Goal: Task Accomplishment & Management: Complete application form

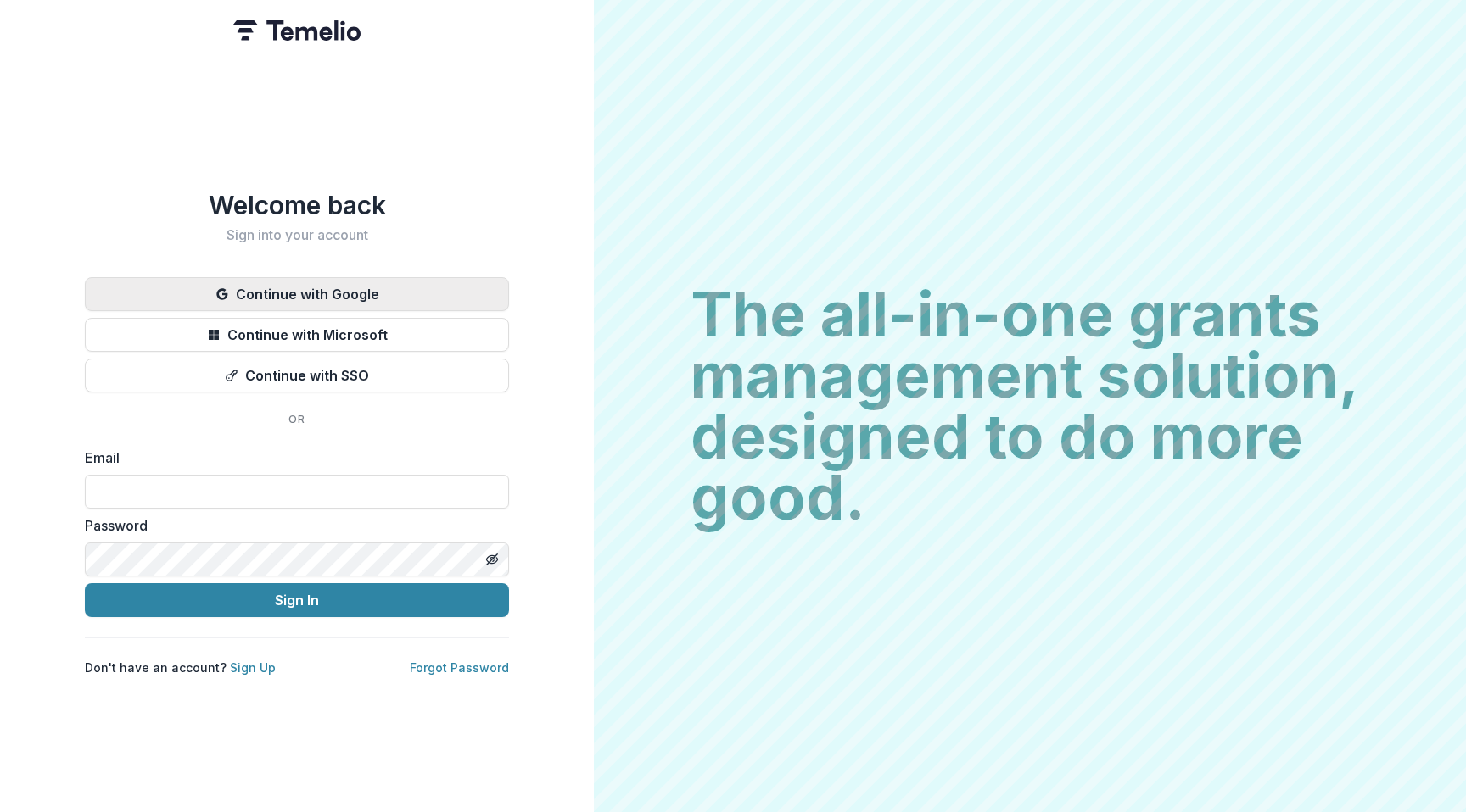
click at [340, 291] on button "Continue with Google" at bounding box center [296, 294] width 424 height 34
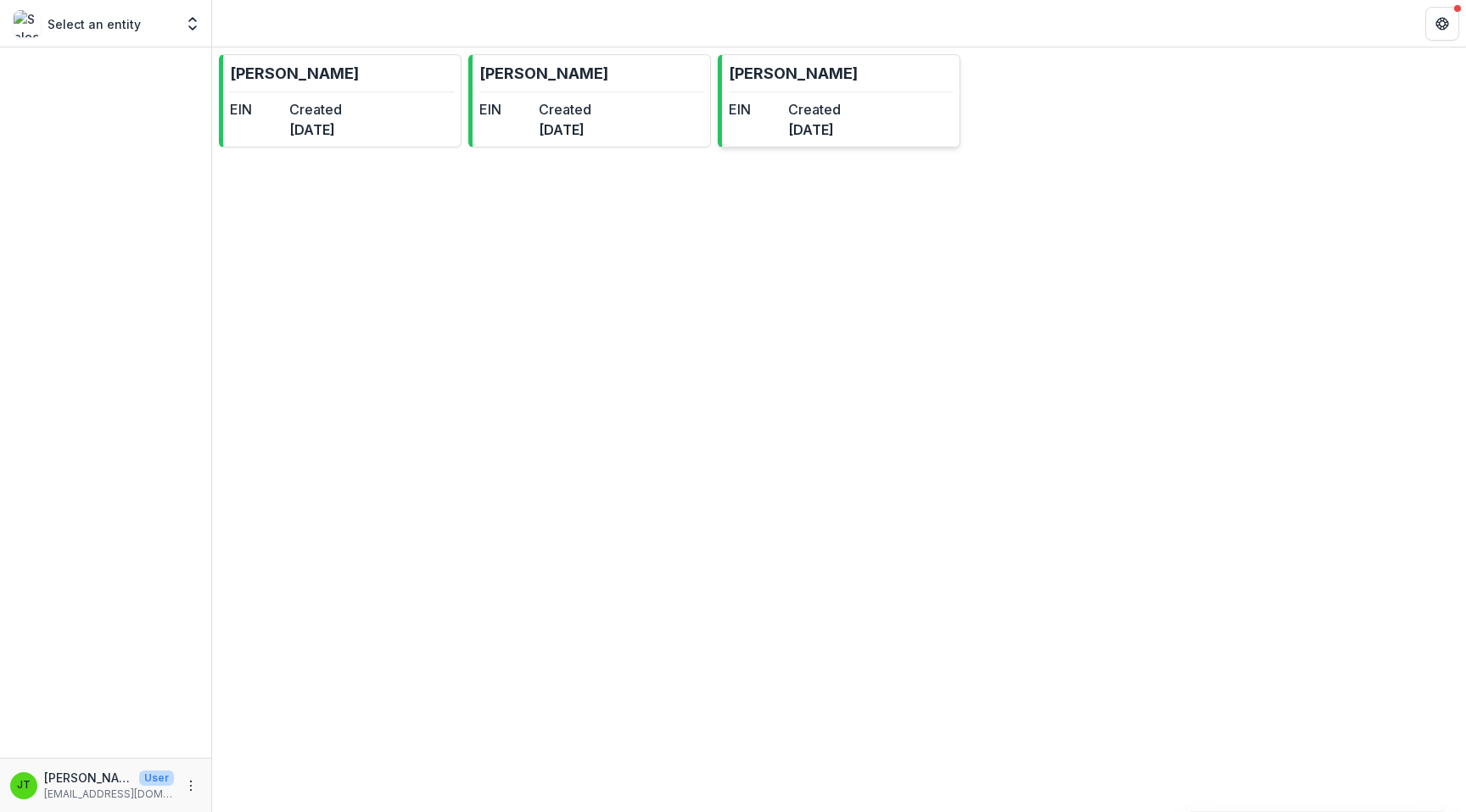
click at [782, 103] on dt "EIN" at bounding box center [755, 109] width 53 height 20
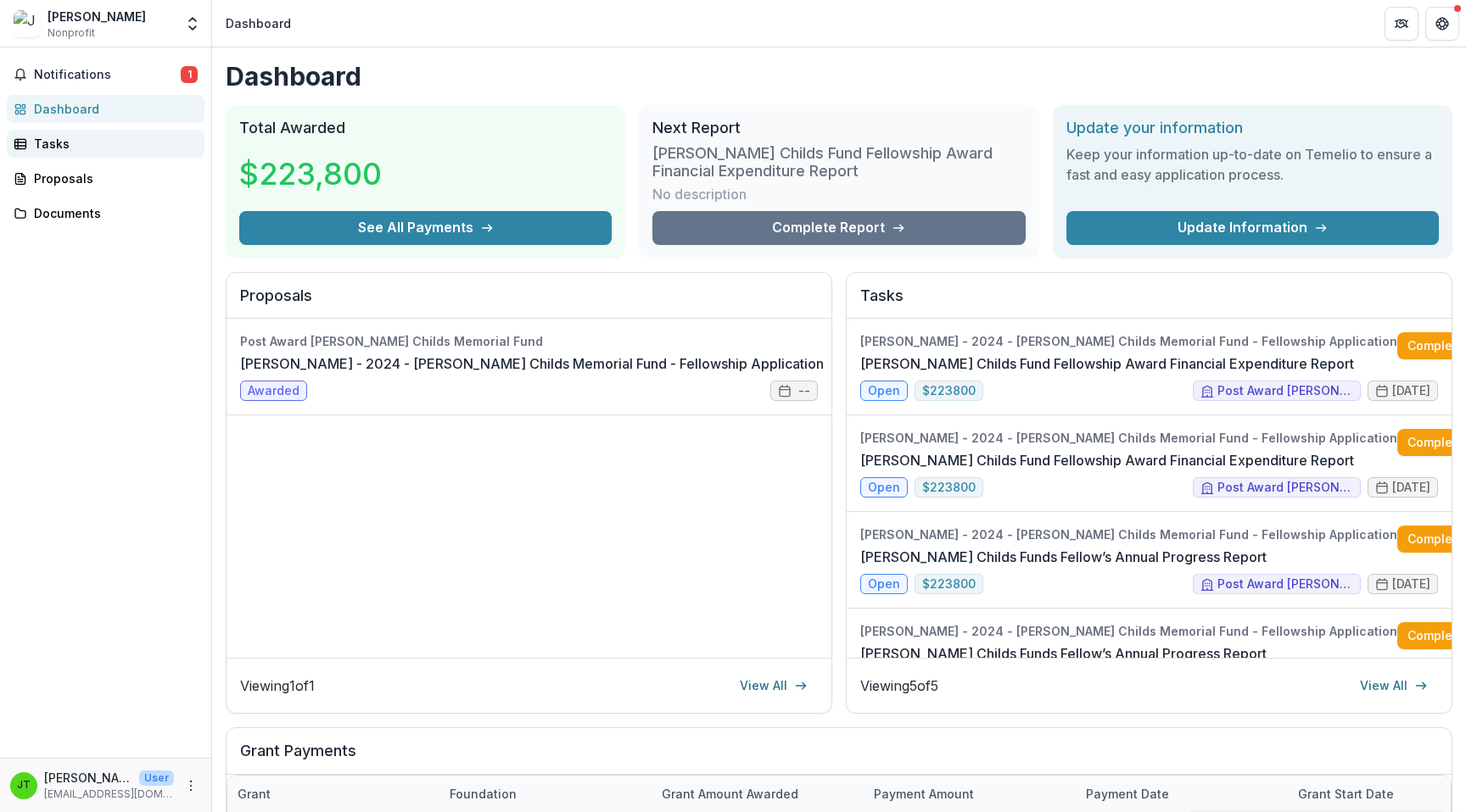
click at [59, 145] on div "Tasks" at bounding box center [112, 144] width 157 height 18
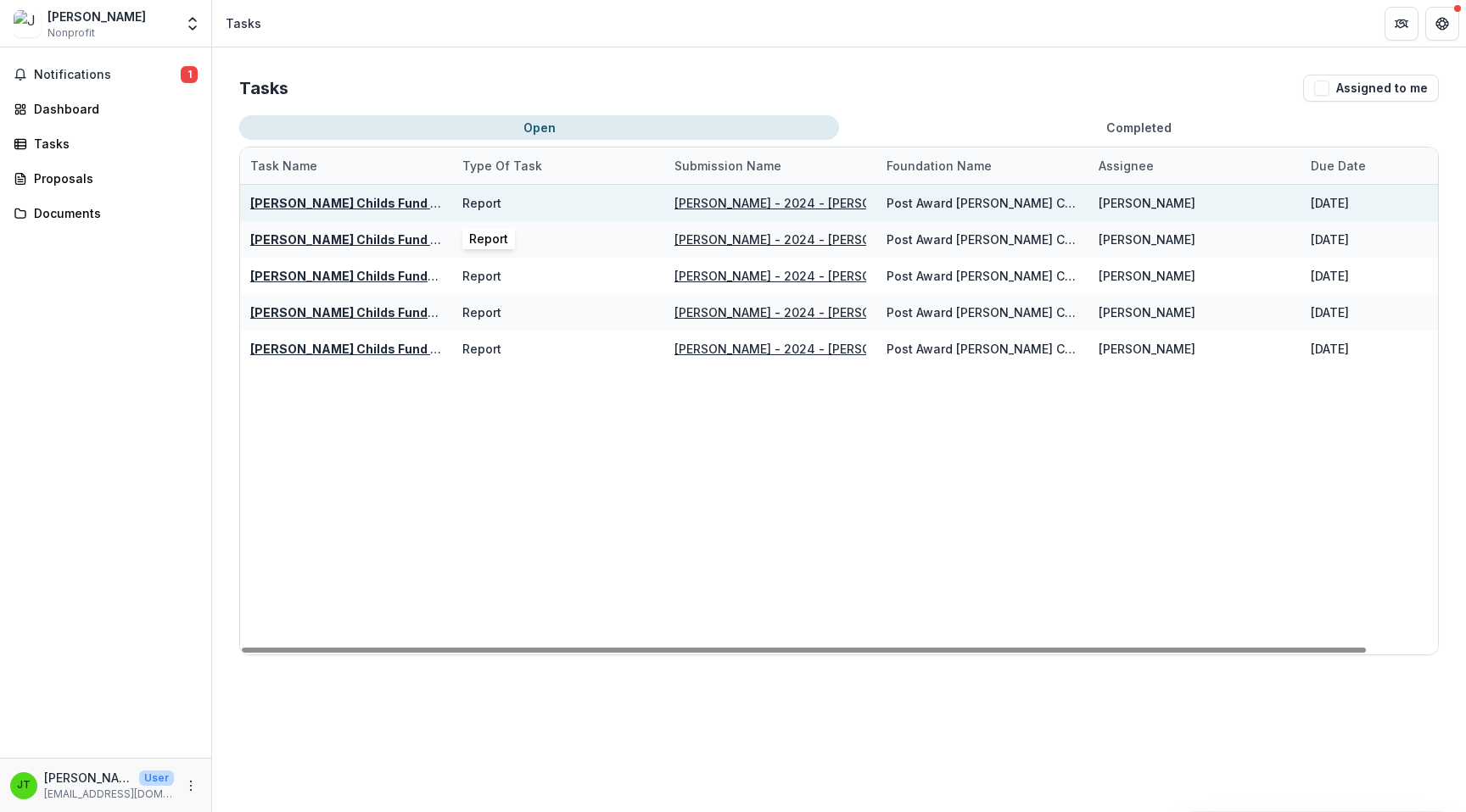
click at [563, 200] on div "Report" at bounding box center [557, 203] width 192 height 37
click at [369, 201] on u "[PERSON_NAME] Childs Fund Fellowship Award Financial Expenditure Report" at bounding box center [483, 203] width 465 height 15
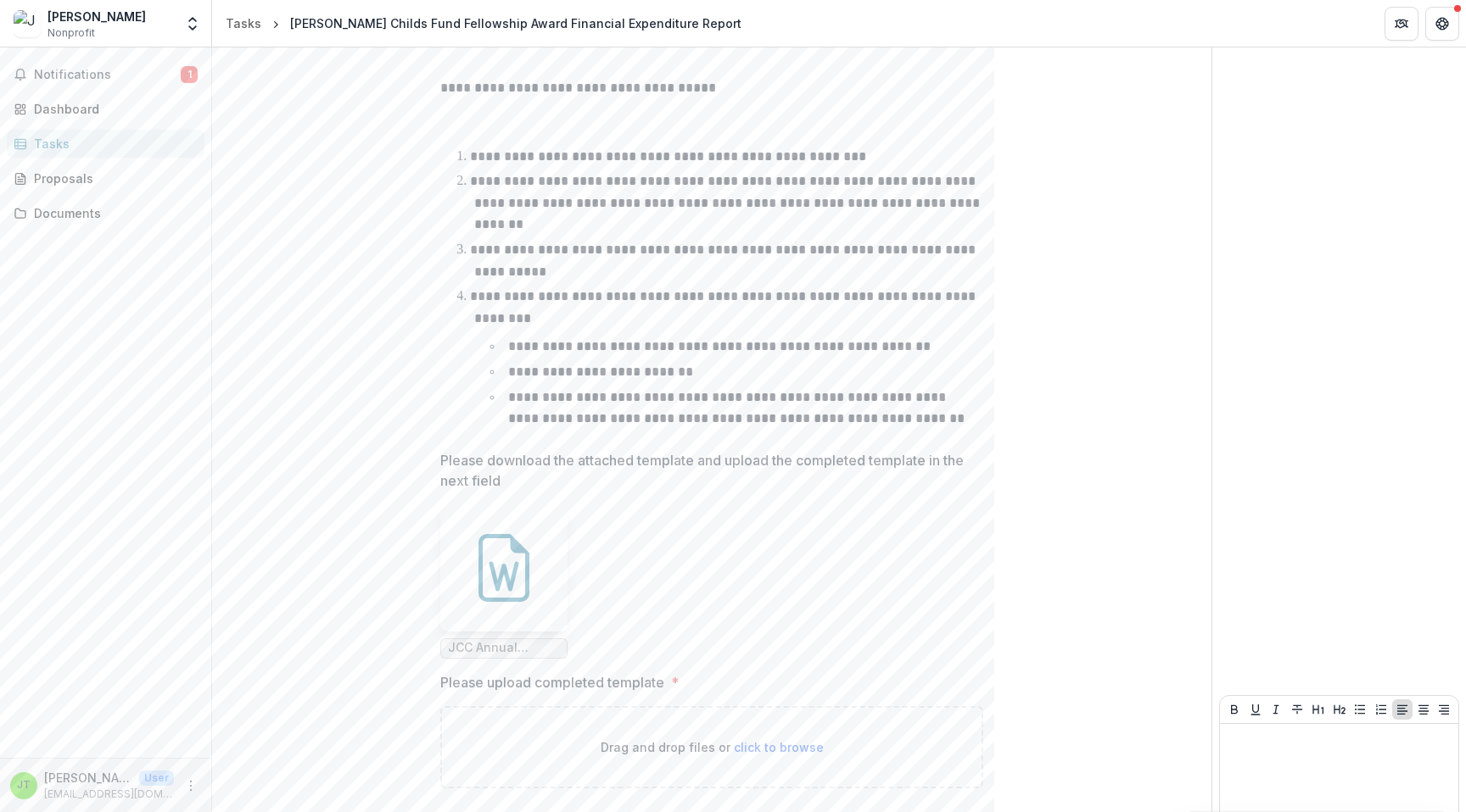
scroll to position [492, 0]
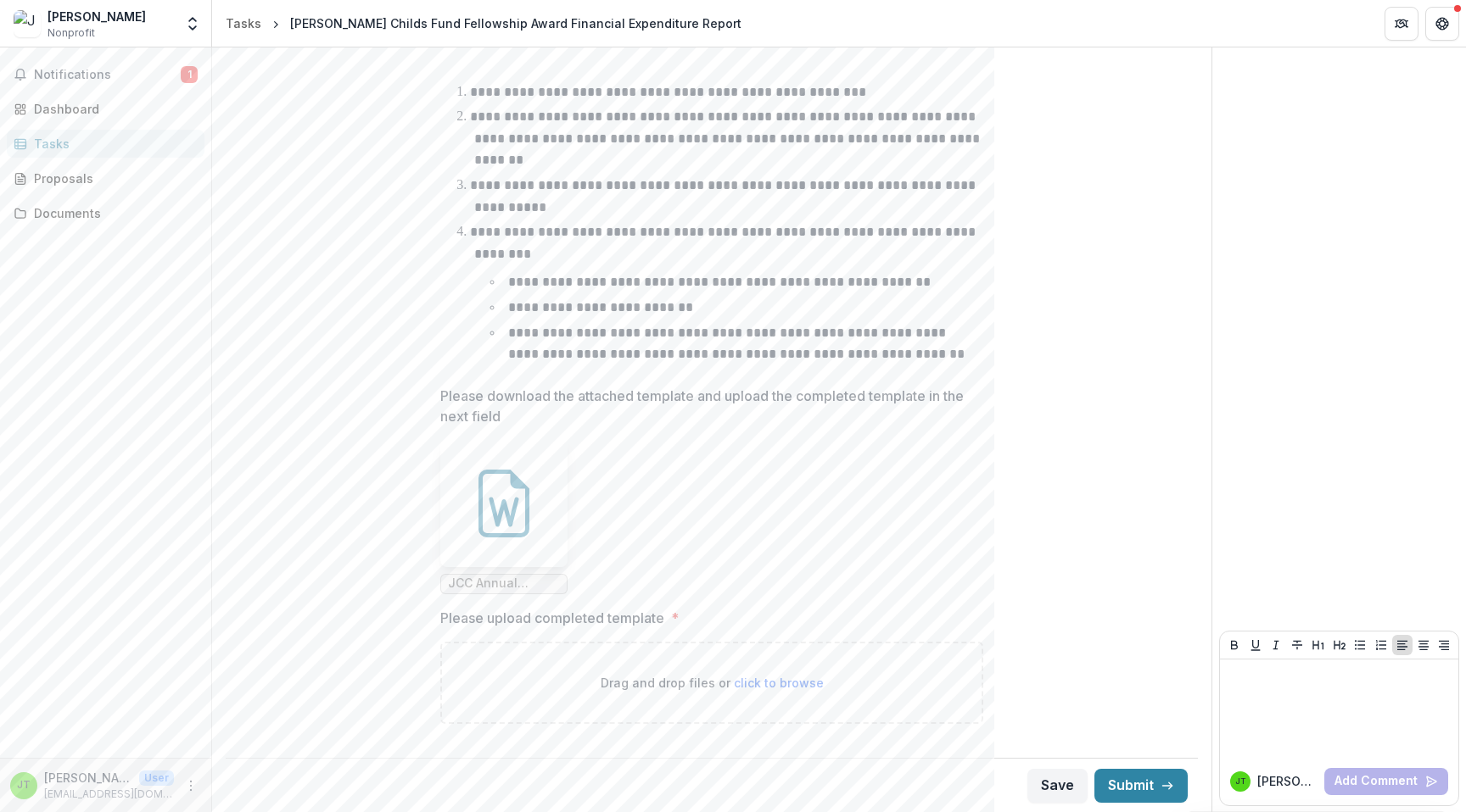
click at [753, 681] on span "click to browse" at bounding box center [779, 683] width 90 height 15
type input "**********"
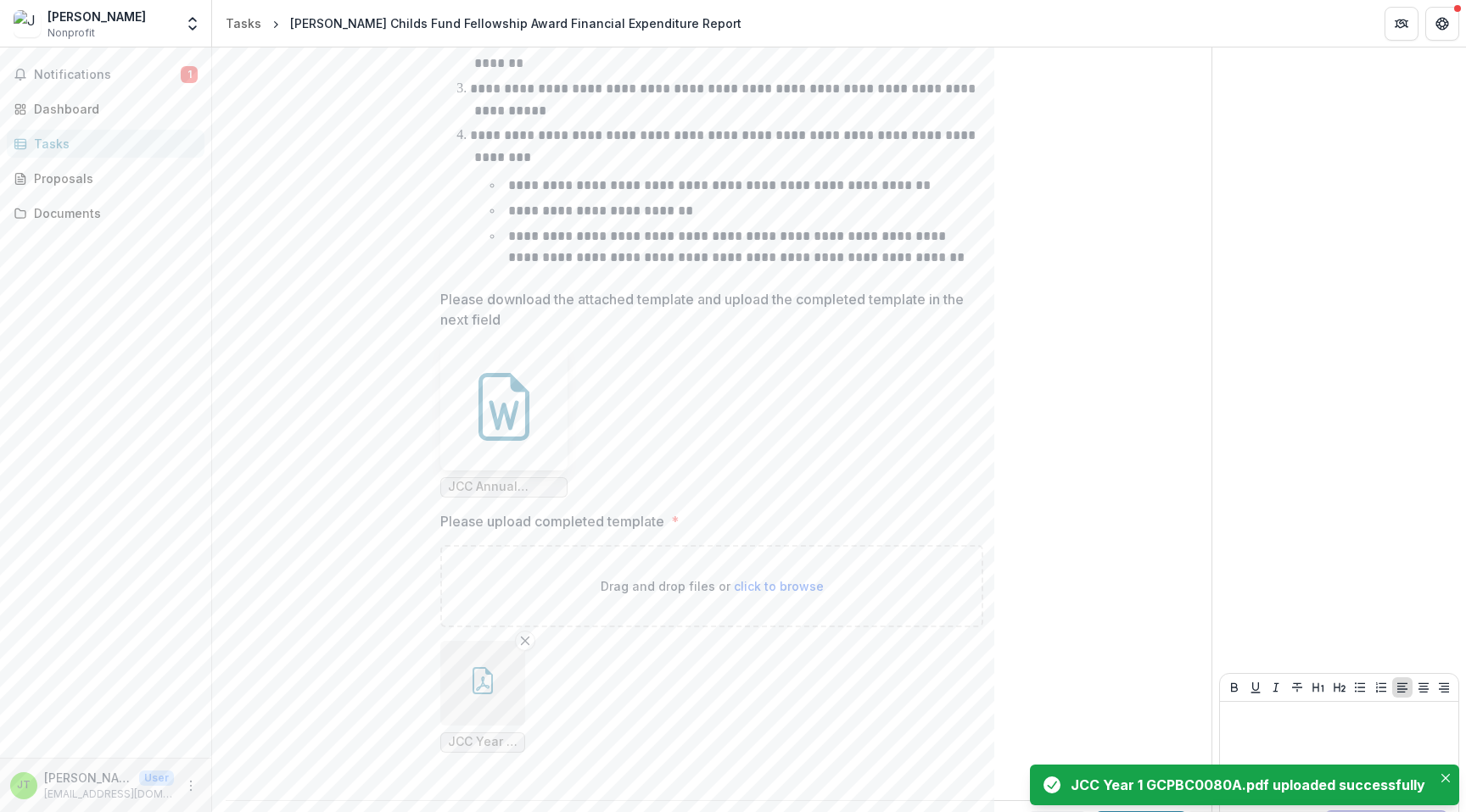
scroll to position [631, 0]
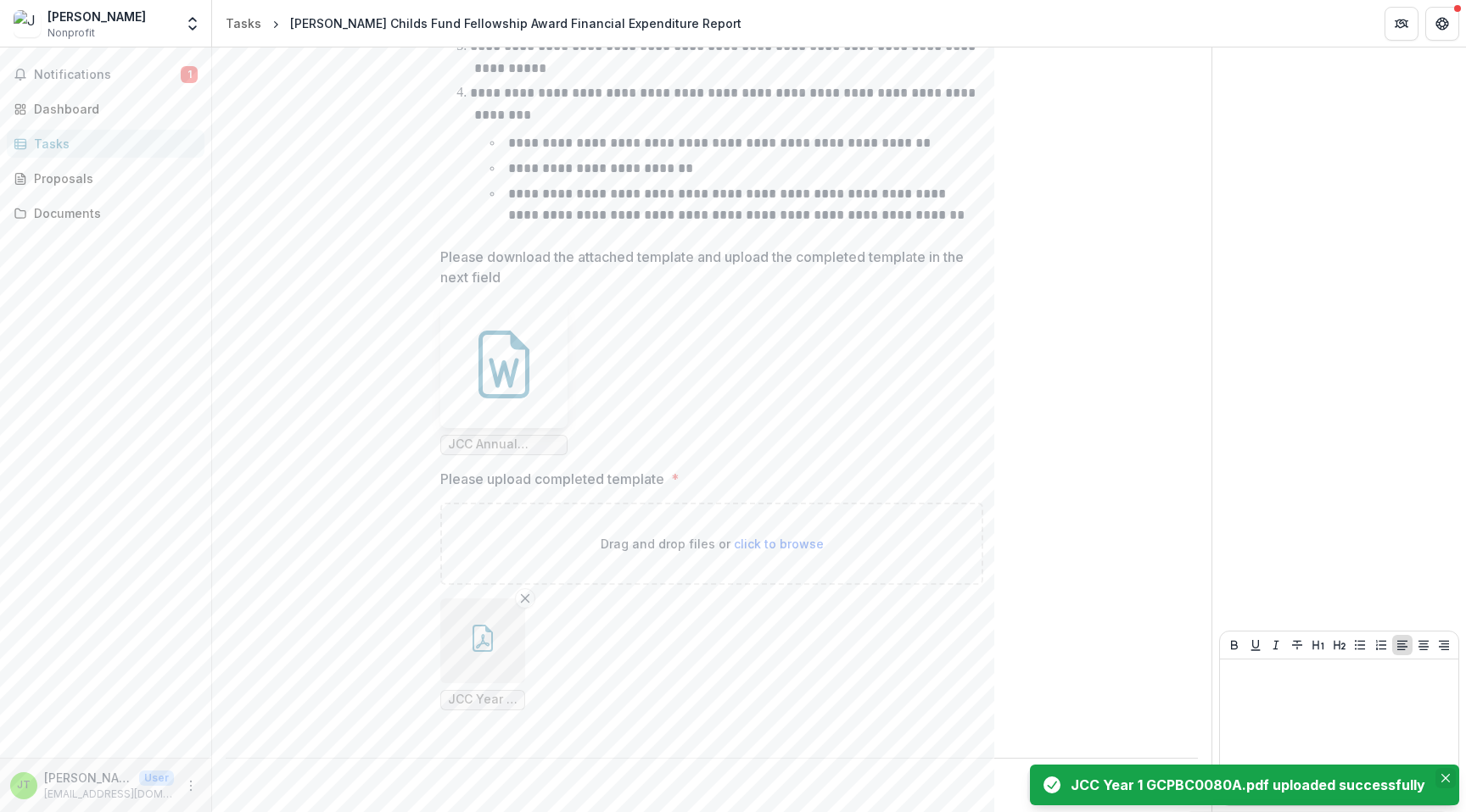
click at [1449, 779] on icon "Close" at bounding box center [1445, 778] width 9 height 9
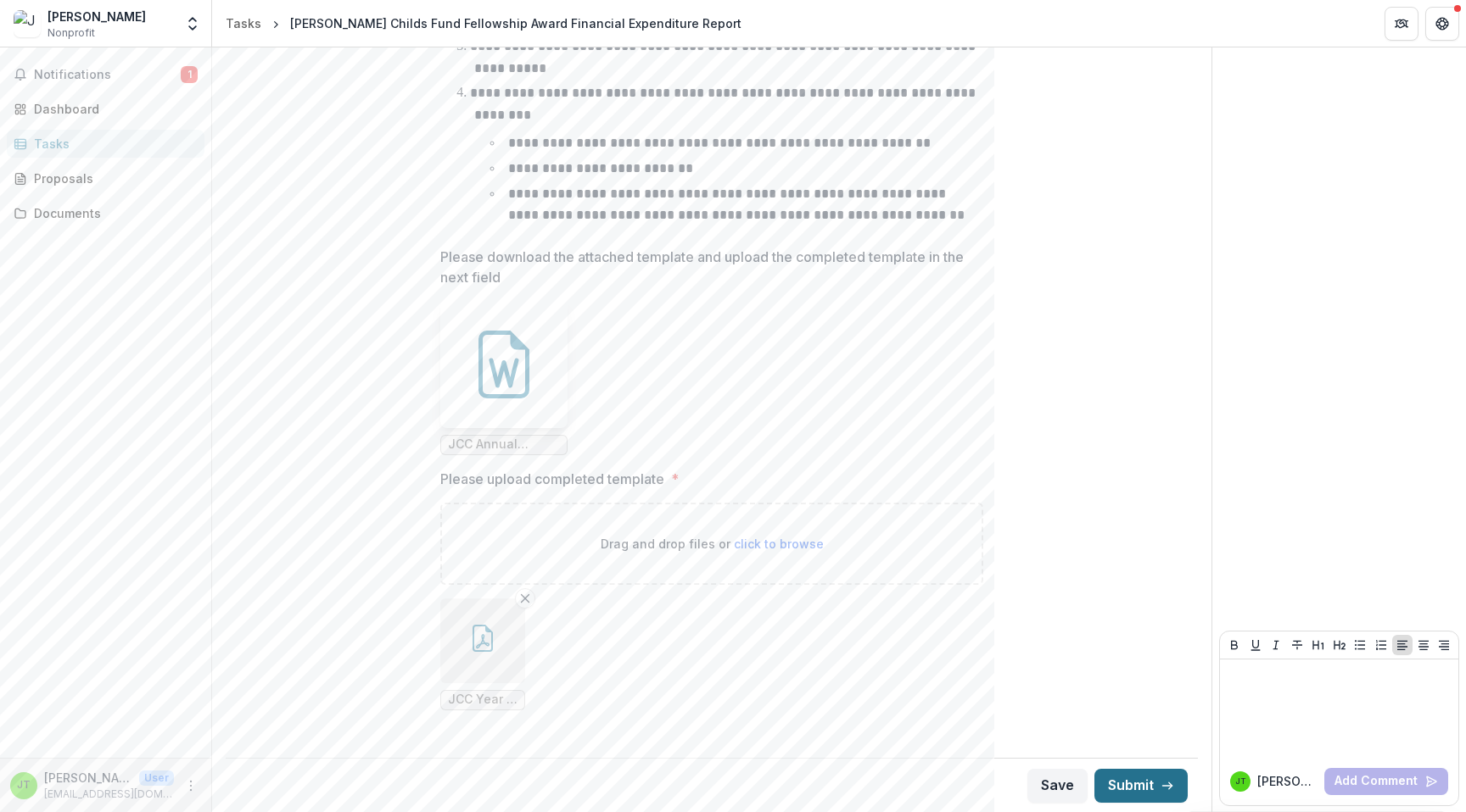
click at [1142, 791] on button "Submit" at bounding box center [1141, 786] width 93 height 34
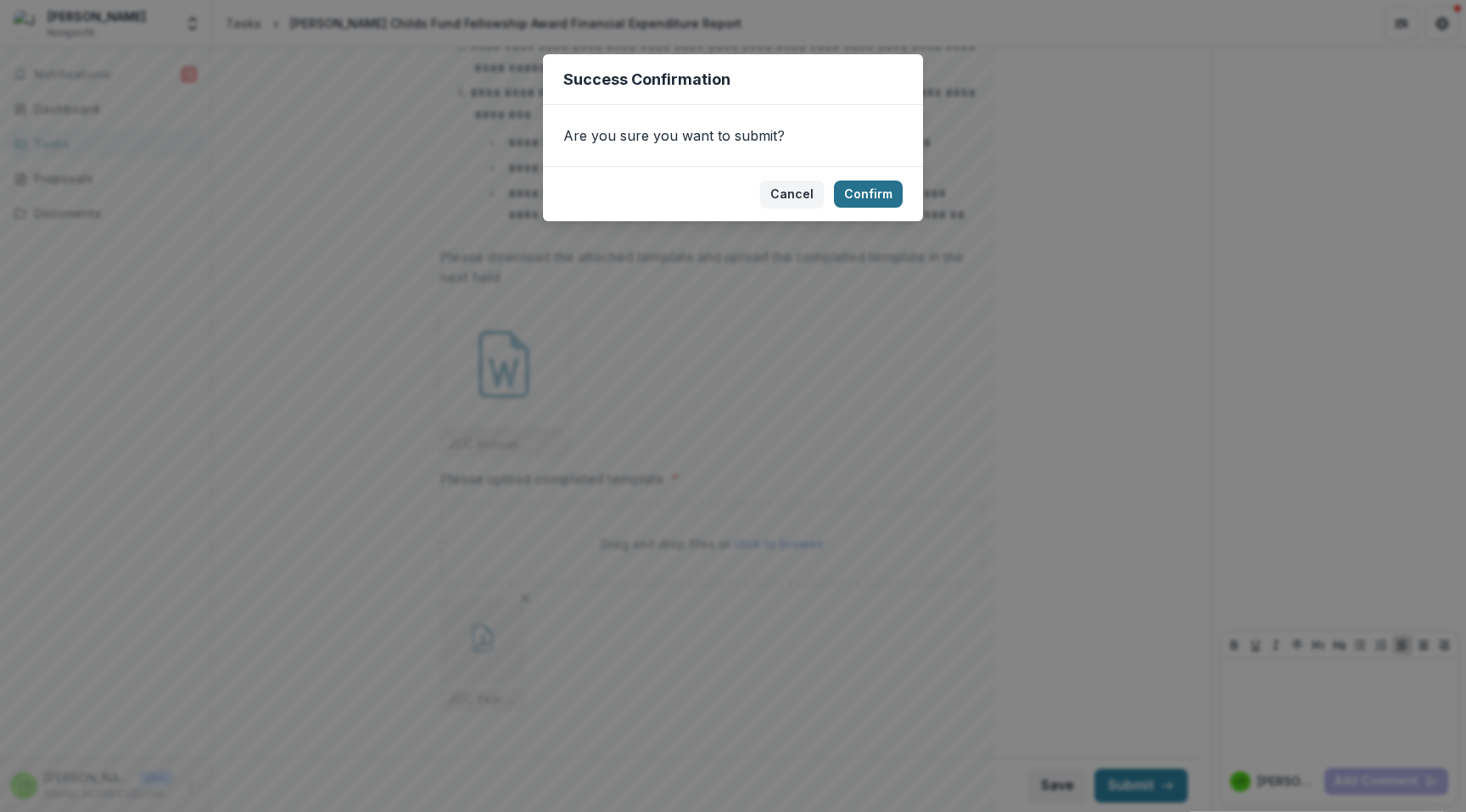
click at [885, 189] on button "Confirm" at bounding box center [868, 194] width 69 height 27
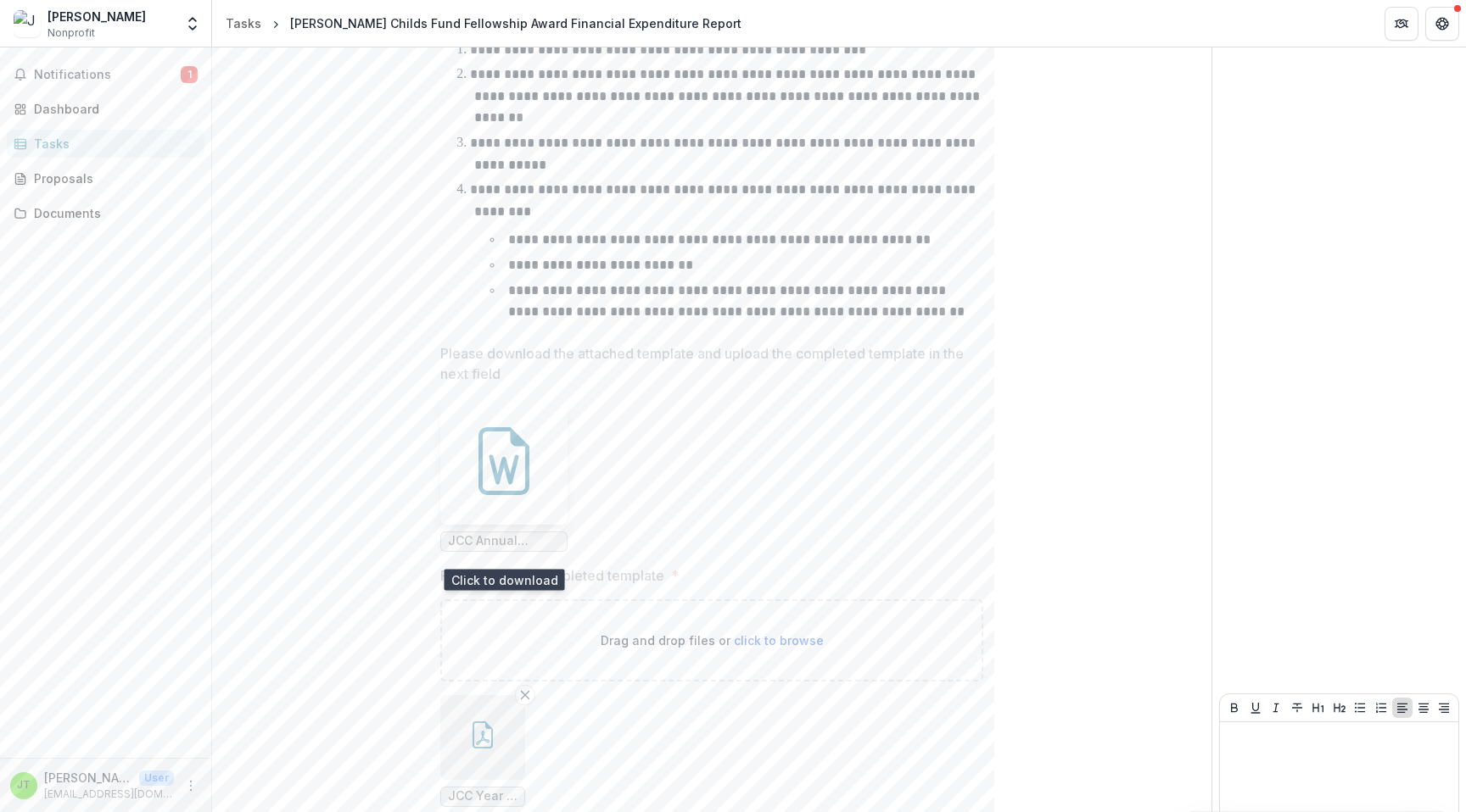
scroll to position [638, 0]
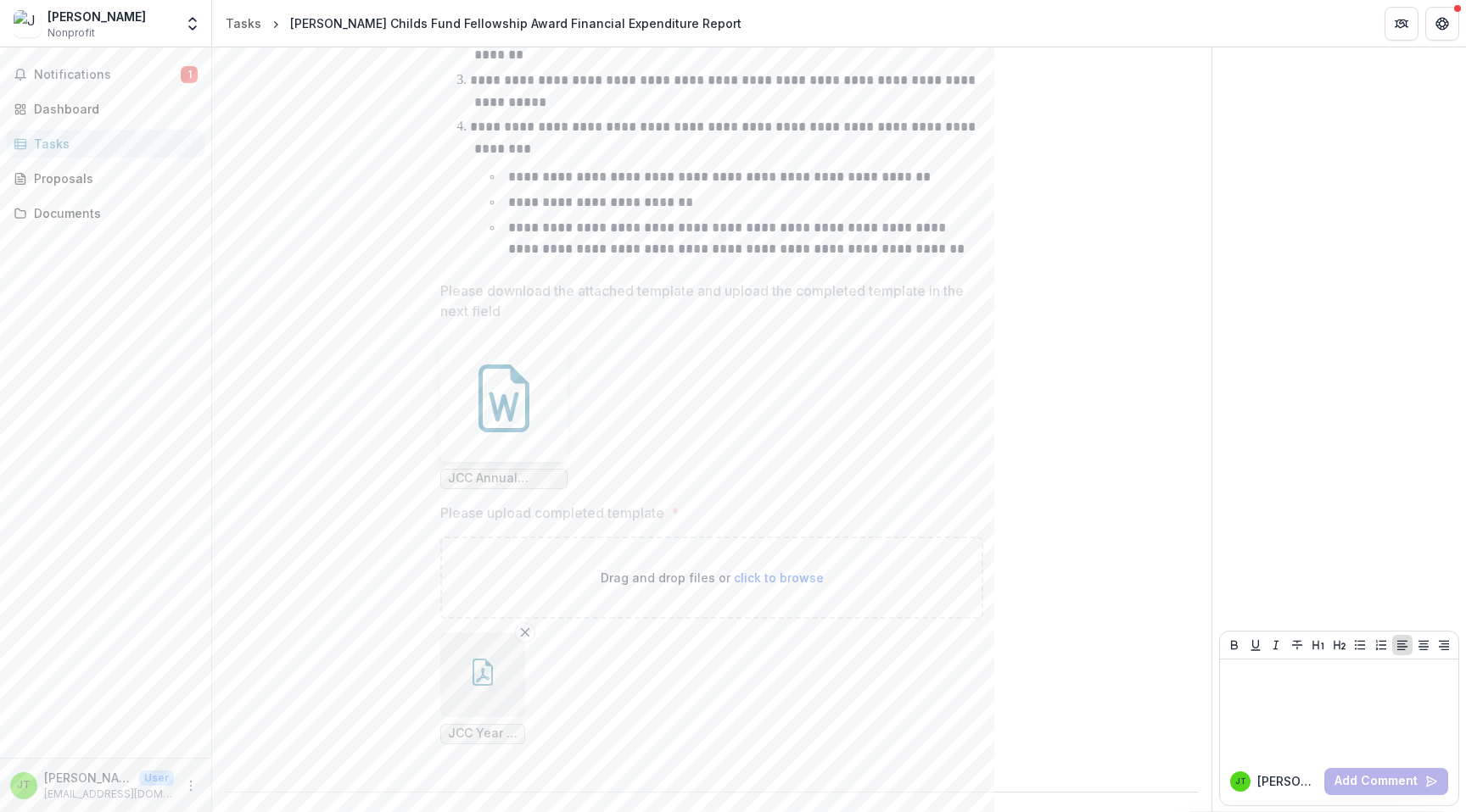
click at [484, 681] on icon "button" at bounding box center [482, 672] width 27 height 27
